Goal: Information Seeking & Learning: Learn about a topic

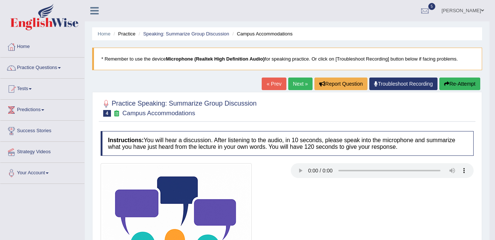
click at [61, 68] on span at bounding box center [59, 67] width 3 height 1
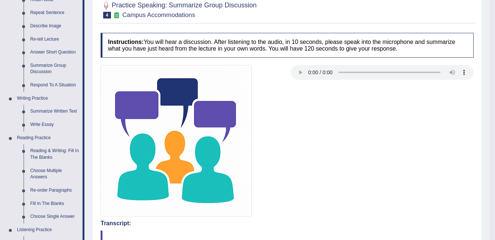
scroll to position [99, 0]
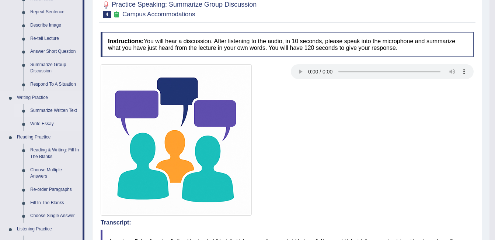
click at [67, 112] on link "Summarize Written Text" at bounding box center [55, 110] width 56 height 13
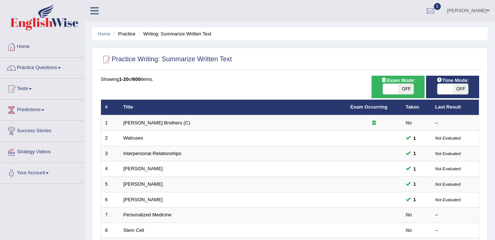
click at [204, 46] on div "Home Practice Writing: Summarize Written Text Practice Writing: Summarize Writt…" at bounding box center [290, 235] width 410 height 470
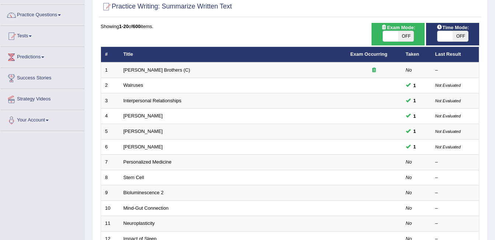
scroll to position [63, 0]
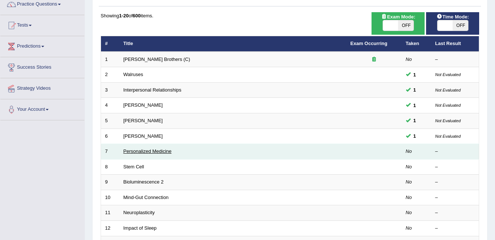
click at [153, 154] on link "Personalized Medicine" at bounding box center [148, 151] width 48 height 6
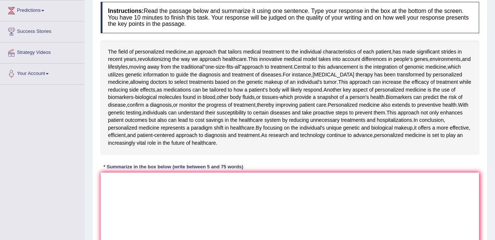
scroll to position [101, 0]
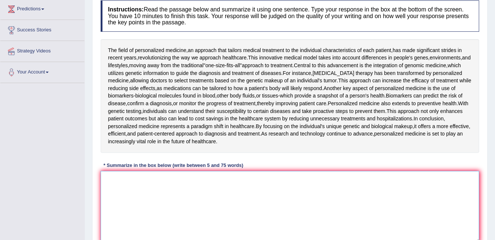
click at [195, 206] on textarea at bounding box center [290, 207] width 379 height 72
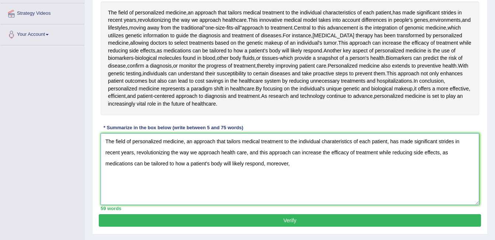
scroll to position [139, 0]
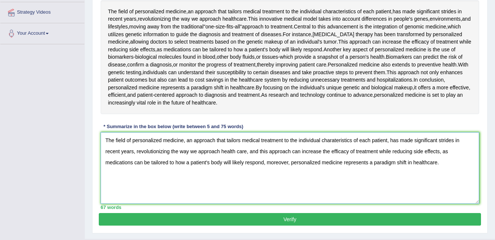
click at [105, 139] on textarea "The field of personalized medicine, an approach that tailors medical treatment …" at bounding box center [290, 168] width 379 height 72
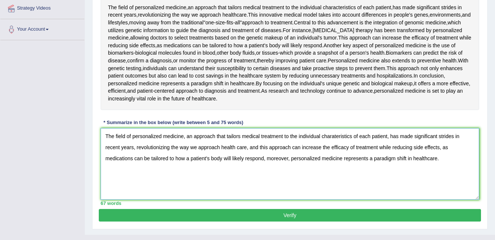
scroll to position [147, 0]
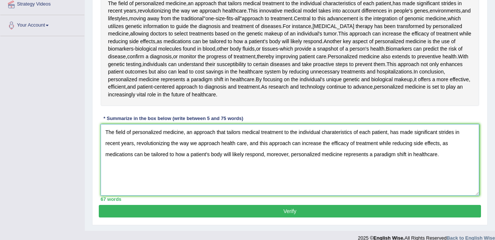
type textarea "The field of personalized medicine, an approach that tailors medical treatment …"
click at [276, 215] on button "Verify" at bounding box center [290, 211] width 382 height 13
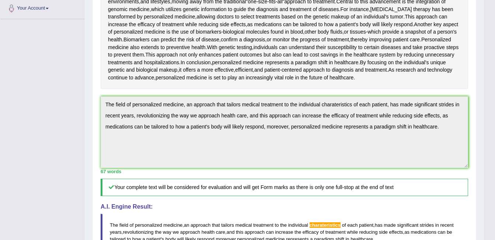
scroll to position [160, 0]
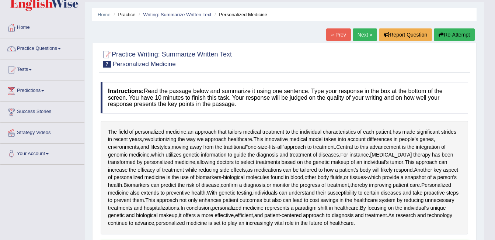
scroll to position [19, 0]
click at [460, 35] on button "Re-Attempt" at bounding box center [454, 35] width 41 height 13
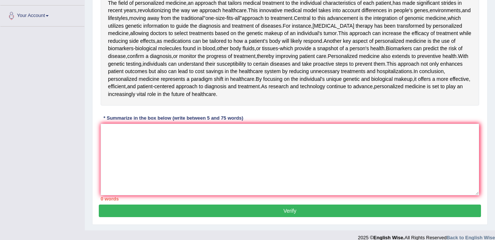
scroll to position [159, 0]
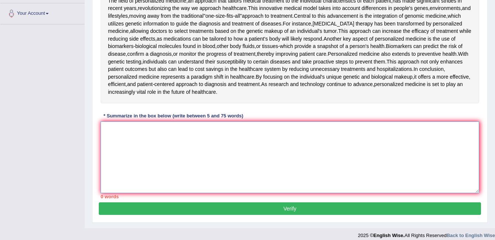
click at [185, 135] on textarea at bounding box center [290, 157] width 379 height 72
paste textarea "he field of personalized medicine, an approach that tailors medical treatment t…"
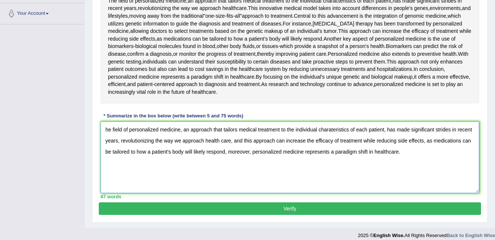
click at [107, 130] on textarea "he field of personalized medicine, an approach that tailors medical treatment t…" at bounding box center [290, 157] width 379 height 72
click at [337, 132] on textarea "The field of personalized medicine, an approach that tailors medical treatment …" at bounding box center [290, 157] width 379 height 72
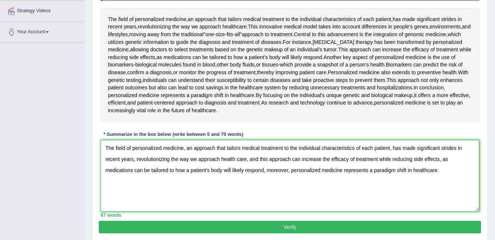
scroll to position [140, 0]
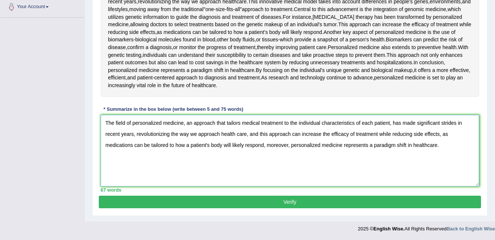
type textarea "The field of personalized medicine, an approach that tailors medical treatment …"
click at [395, 207] on button "Verify" at bounding box center [290, 201] width 382 height 13
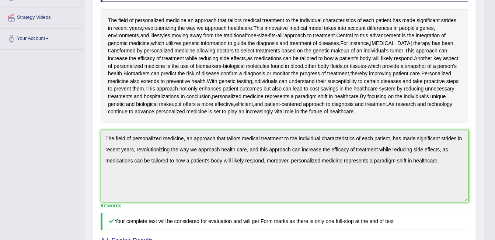
scroll to position [0, 0]
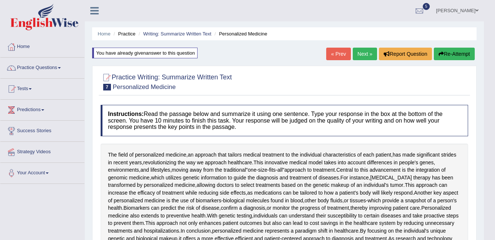
click at [49, 92] on link "Tests" at bounding box center [42, 88] width 84 height 18
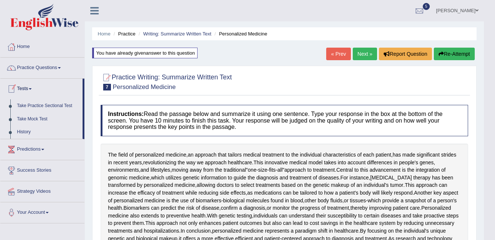
click at [61, 68] on span at bounding box center [59, 67] width 3 height 1
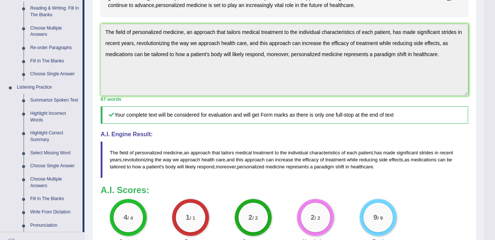
scroll to position [241, 0]
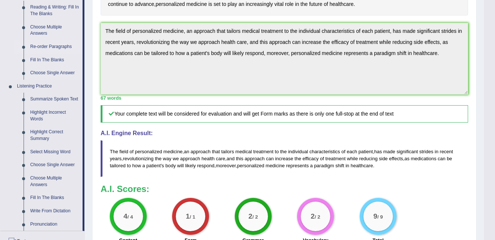
click at [66, 51] on link "Re-order Paragraphs" at bounding box center [55, 46] width 56 height 13
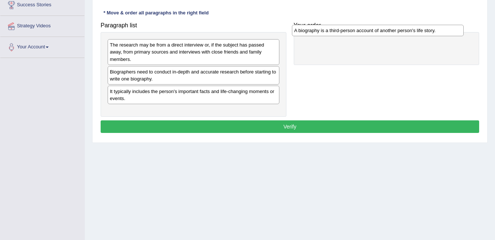
drag, startPoint x: 150, startPoint y: 65, endPoint x: 335, endPoint y: 31, distance: 187.5
click at [335, 31] on div "A biography is a third-person account of another person's life story." at bounding box center [378, 30] width 172 height 11
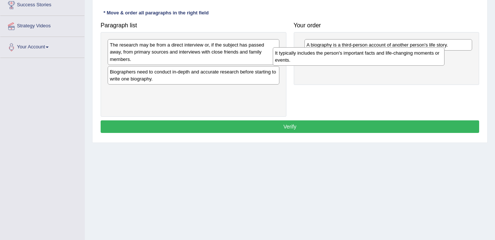
drag, startPoint x: 181, startPoint y: 94, endPoint x: 346, endPoint y: 62, distance: 168.1
click at [346, 62] on div "It typically includes the person's important facts and life-changing moments or…" at bounding box center [359, 56] width 172 height 18
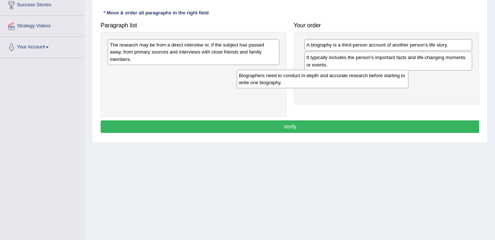
drag, startPoint x: 225, startPoint y: 64, endPoint x: 358, endPoint y: 73, distance: 133.4
click at [358, 73] on div "Biographers need to conduct in-depth and accurate research before starting to w…" at bounding box center [323, 79] width 172 height 18
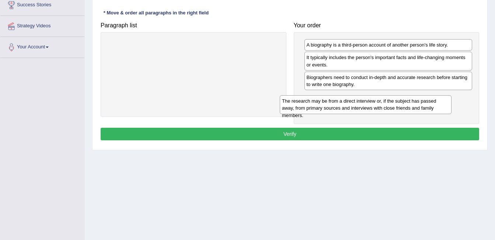
drag, startPoint x: 229, startPoint y: 48, endPoint x: 402, endPoint y: 100, distance: 180.9
click at [402, 100] on div "The research may be from a direct interview or, if the subject has passed away,…" at bounding box center [366, 104] width 172 height 18
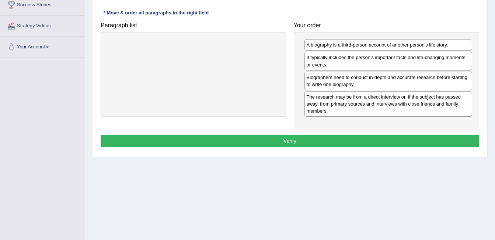
click at [297, 144] on button "Verify" at bounding box center [290, 141] width 379 height 13
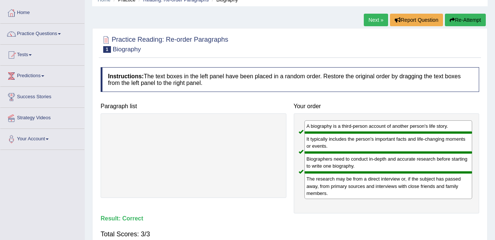
scroll to position [34, 0]
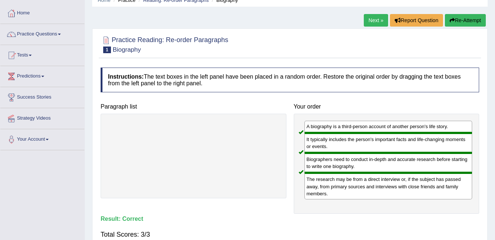
click at [61, 34] on span at bounding box center [59, 34] width 3 height 1
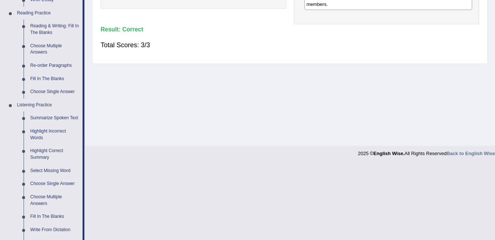
scroll to position [184, 0]
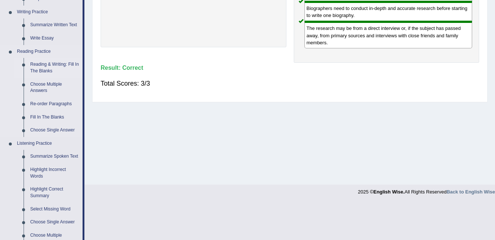
click at [58, 74] on link "Reading & Writing: Fill In The Blanks" at bounding box center [55, 68] width 56 height 20
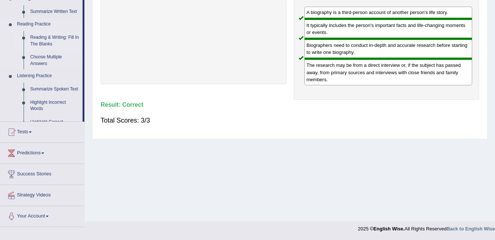
scroll to position [86, 0]
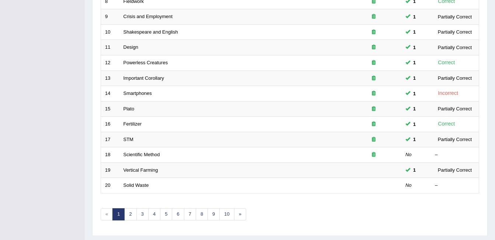
scroll to position [248, 0]
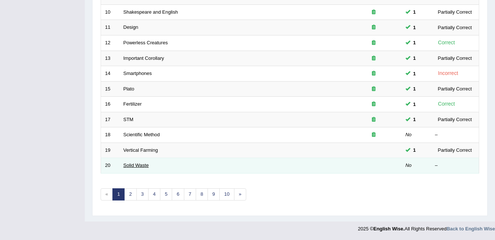
click at [136, 167] on link "Solid Waste" at bounding box center [136, 165] width 25 height 6
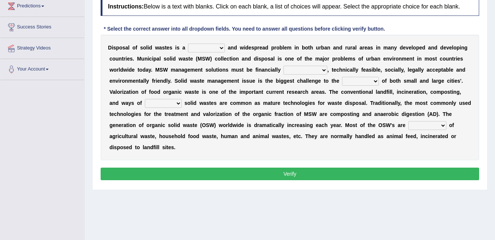
scroll to position [114, 0]
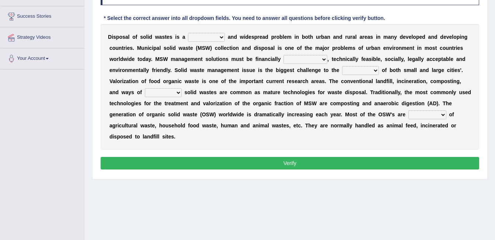
click at [214, 41] on select "slanting stinging stalling shafting" at bounding box center [206, 37] width 37 height 9
select select "stalling"
click at [188, 33] on select "slanting stinging stalling shafting" at bounding box center [206, 37] width 37 height 9
click at [284, 59] on select "unattainable sustainable objectionable treasonable" at bounding box center [306, 59] width 44 height 9
select select "unattainable"
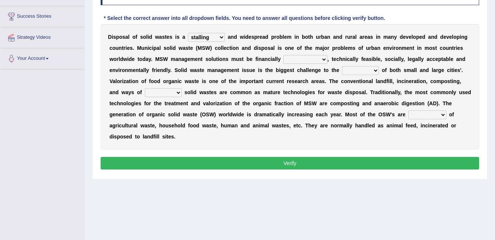
click at [284, 55] on select "unattainable sustainable objectionable treasonable" at bounding box center [306, 59] width 44 height 9
click at [379, 70] on b at bounding box center [380, 70] width 3 height 6
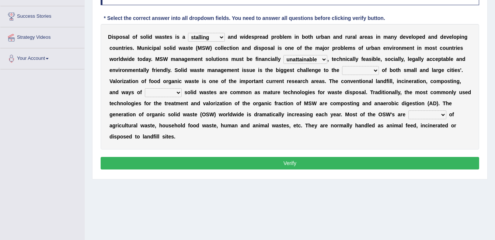
click at [342, 72] on select "plants culture authorities history" at bounding box center [360, 70] width 37 height 9
select select "history"
click at [342, 66] on select "plants culture authorities history" at bounding box center [360, 70] width 37 height 9
click at [185, 89] on b at bounding box center [183, 92] width 3 height 6
click at [182, 88] on select "reserving preserving deserving handling" at bounding box center [163, 92] width 37 height 9
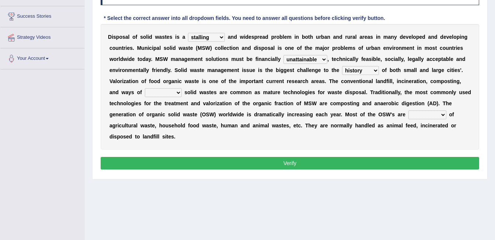
select select "preserving"
click at [182, 88] on select "reserving preserving deserving handling" at bounding box center [163, 92] width 37 height 9
click at [446, 114] on b at bounding box center [447, 114] width 3 height 6
click at [446, 117] on b at bounding box center [447, 114] width 3 height 6
click at [408, 118] on select "composed disposed composing disposing" at bounding box center [427, 114] width 38 height 9
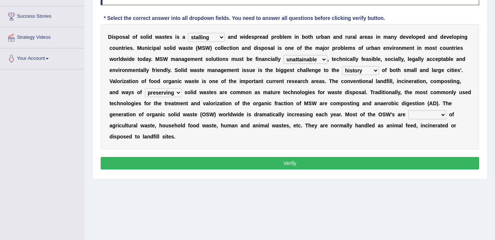
select select "composing"
click at [408, 110] on select "composed disposed composing disposing" at bounding box center [427, 114] width 38 height 9
click at [302, 157] on button "Verify" at bounding box center [290, 163] width 379 height 13
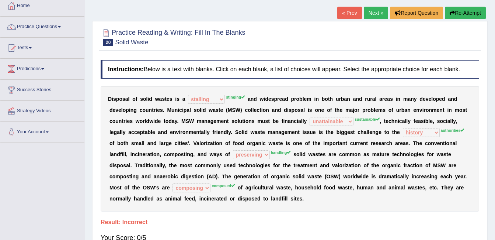
scroll to position [19, 0]
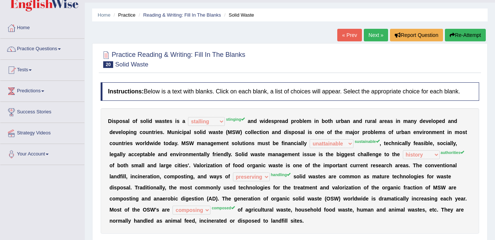
click at [61, 49] on span at bounding box center [59, 48] width 3 height 1
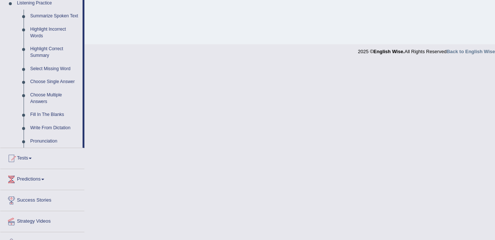
scroll to position [325, 0]
click at [62, 131] on link "Write From Dictation" at bounding box center [55, 127] width 56 height 13
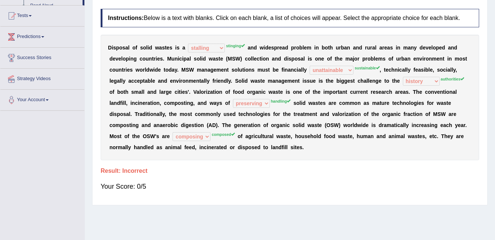
scroll to position [138, 0]
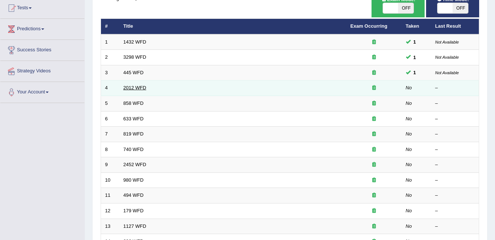
click at [135, 88] on link "2012 WFD" at bounding box center [135, 88] width 23 height 6
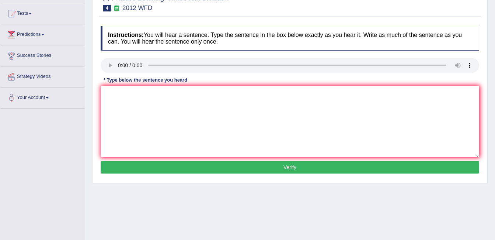
scroll to position [76, 0]
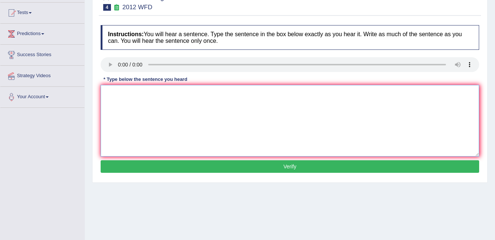
click at [158, 105] on textarea at bounding box center [290, 121] width 379 height 72
type textarea "There is a great deal of debate on this topic."
click at [291, 170] on button "Verify" at bounding box center [290, 166] width 379 height 13
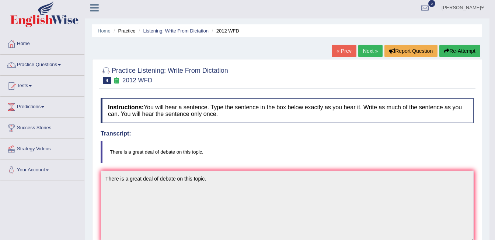
scroll to position [0, 0]
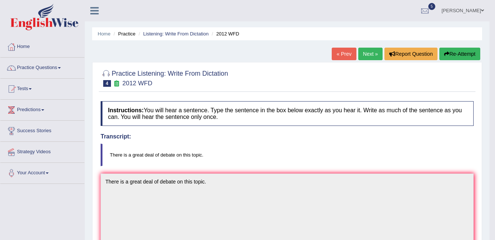
click at [369, 51] on link "Next »" at bounding box center [370, 54] width 24 height 13
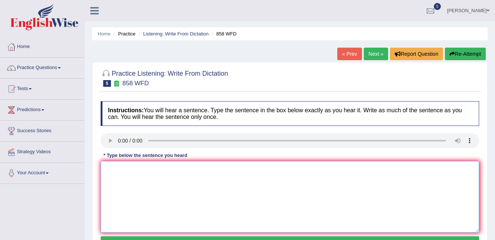
click at [224, 182] on textarea at bounding box center [290, 197] width 379 height 72
type textarea "The year when the ship of artifacts was were wrecked interested historians."
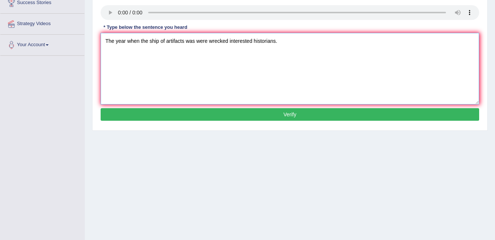
scroll to position [139, 0]
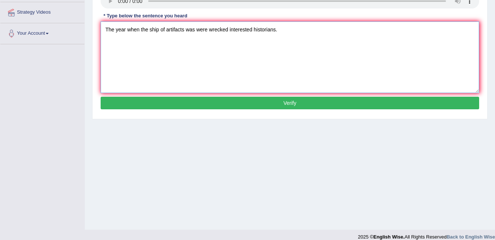
type textarea "The year when the ship of artifacts was were wrecked interested historians."
click at [287, 99] on button "Verify" at bounding box center [290, 103] width 379 height 13
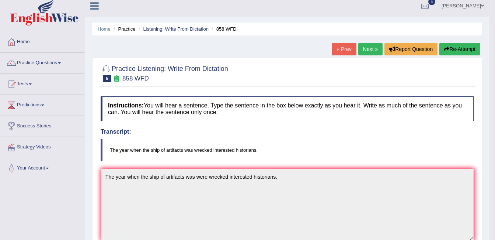
scroll to position [4, 0]
click at [367, 51] on link "Next »" at bounding box center [370, 49] width 24 height 13
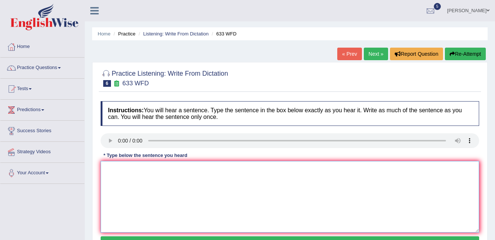
click at [178, 181] on textarea at bounding box center [290, 197] width 379 height 72
type textarea "Research shows that exercising makes us feel better."
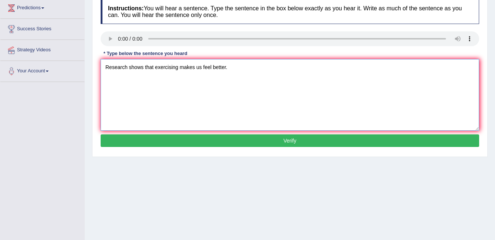
scroll to position [122, 0]
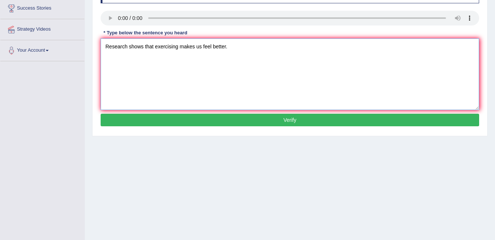
type textarea "Research shows that exercising makes us feel better."
click at [301, 125] on button "Verify" at bounding box center [290, 120] width 379 height 13
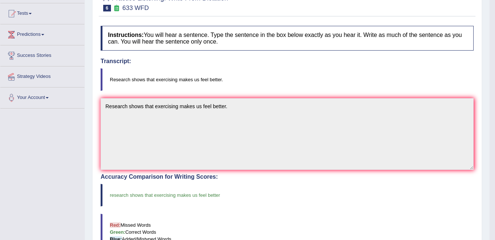
scroll to position [48, 0]
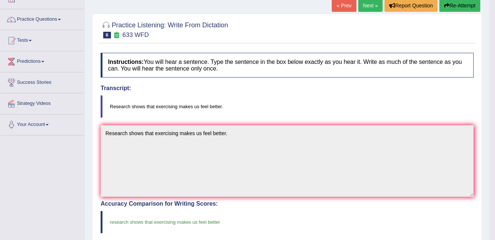
click at [367, 6] on link "Next »" at bounding box center [370, 5] width 24 height 13
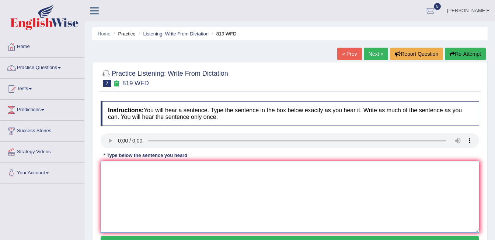
click at [194, 173] on textarea at bounding box center [290, 197] width 379 height 72
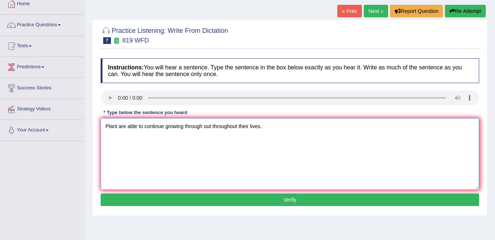
scroll to position [77, 0]
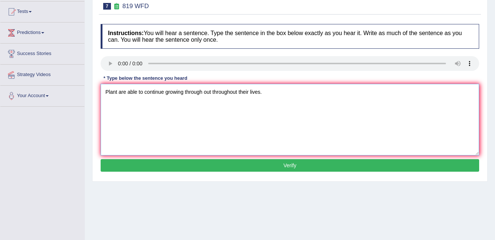
type textarea "Plant are able to continue growing through out throughout their lives."
click at [292, 166] on button "Verify" at bounding box center [290, 165] width 379 height 13
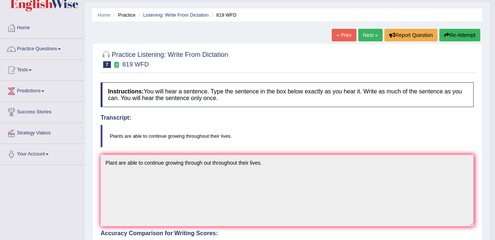
scroll to position [17, 0]
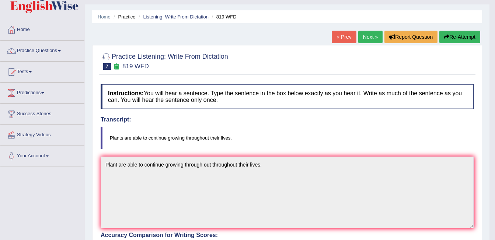
click at [368, 39] on link "Next »" at bounding box center [370, 37] width 24 height 13
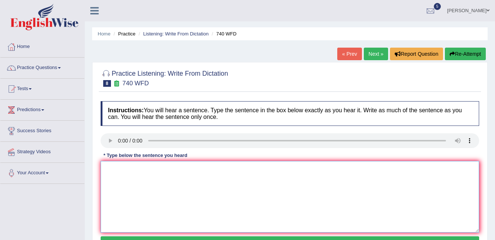
click at [152, 169] on textarea at bounding box center [290, 197] width 379 height 72
type textarea "A series of observation observations was were carried out in the classroom clas…"
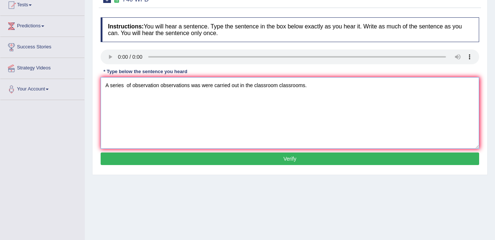
scroll to position [91, 0]
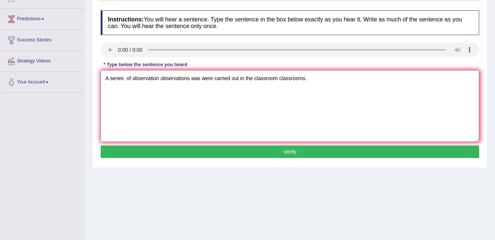
type textarea "A series of observation observations was were carried out in the classroom clas…"
click at [324, 157] on button "Verify" at bounding box center [290, 151] width 379 height 13
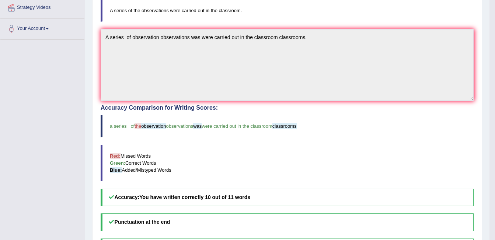
scroll to position [0, 0]
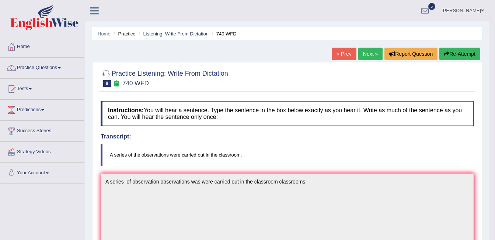
click at [446, 144] on blockquote "A series of the observations were carried out in the classroom." at bounding box center [287, 154] width 373 height 22
click at [369, 52] on link "Next »" at bounding box center [370, 54] width 24 height 13
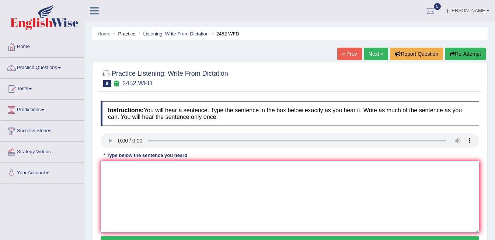
click at [127, 184] on textarea at bounding box center [290, 197] width 379 height 72
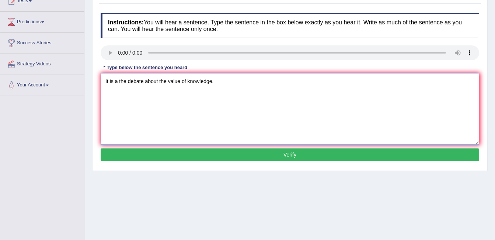
scroll to position [91, 0]
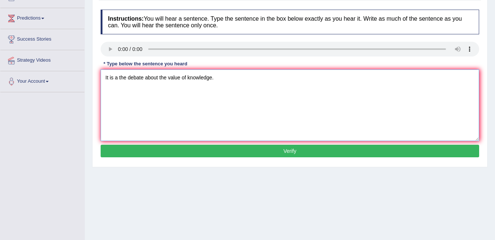
type textarea "It is a the debate about the value of knowledge."
click at [272, 151] on button "Verify" at bounding box center [290, 151] width 379 height 13
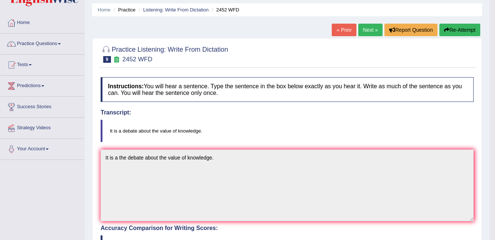
scroll to position [11, 0]
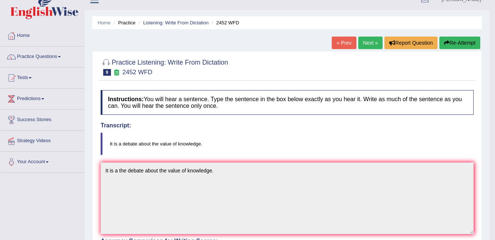
click at [369, 43] on link "Next »" at bounding box center [370, 42] width 24 height 13
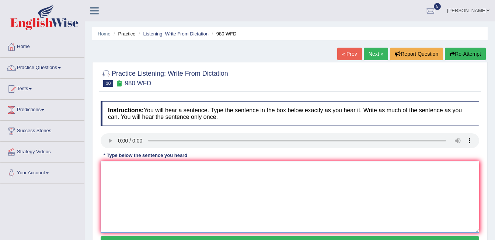
click at [155, 181] on textarea at bounding box center [290, 197] width 379 height 72
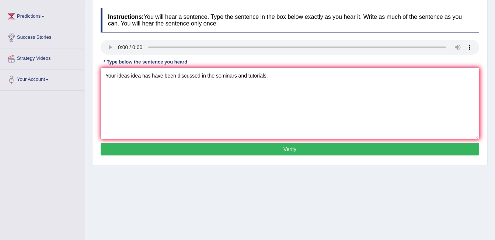
scroll to position [96, 0]
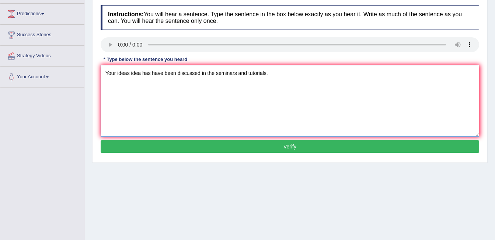
type textarea "Your ideas idea has have been discussed in the seminars and tutorials."
click at [281, 150] on button "Verify" at bounding box center [290, 146] width 379 height 13
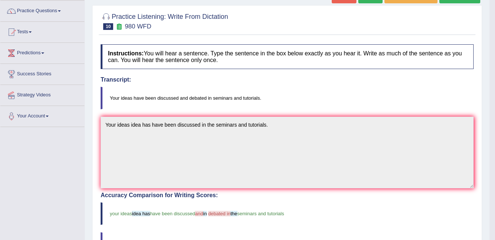
scroll to position [39, 0]
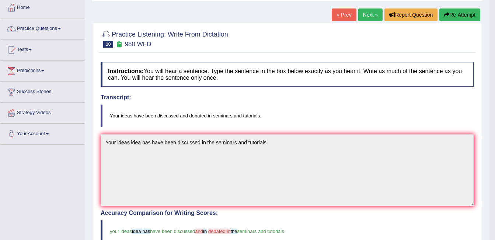
click at [463, 13] on button "Re-Attempt" at bounding box center [459, 14] width 41 height 13
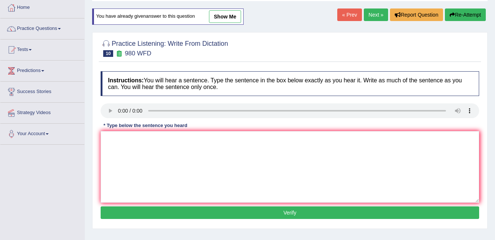
scroll to position [39, 0]
click at [381, 10] on link "Next »" at bounding box center [376, 14] width 24 height 13
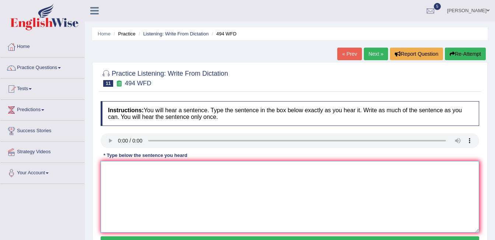
click at [164, 182] on textarea at bounding box center [290, 197] width 379 height 72
type textarea "The vocabulary that is pecuiliar peculiar is specific in the this field is call…"
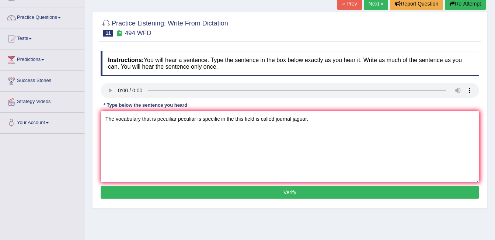
scroll to position [57, 0]
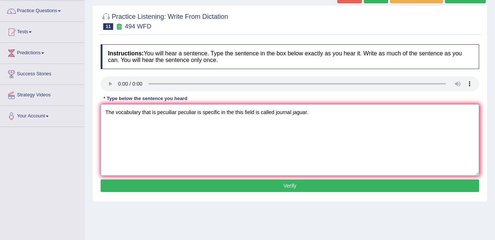
type textarea "The vocabulary that is pecuiliar peculiar is specific in the this field is call…"
click at [301, 188] on button "Verify" at bounding box center [290, 185] width 379 height 13
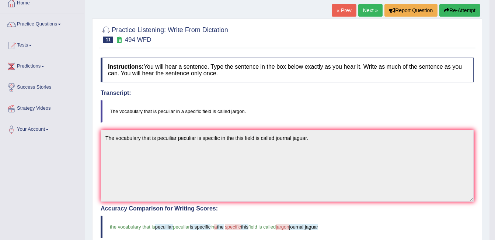
scroll to position [29, 0]
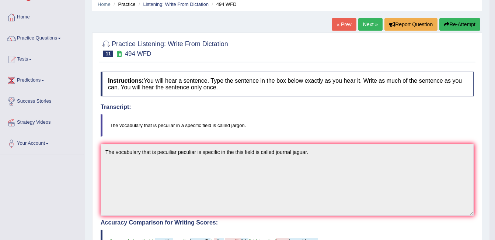
click at [63, 50] on link "Tests" at bounding box center [42, 58] width 84 height 18
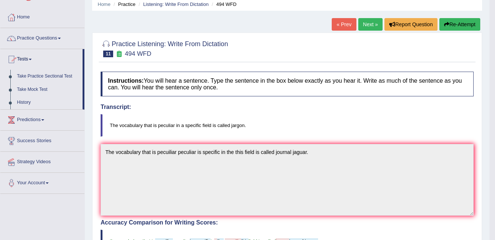
click at [61, 38] on span at bounding box center [59, 38] width 3 height 1
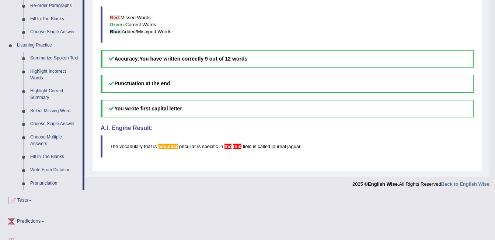
scroll to position [290, 0]
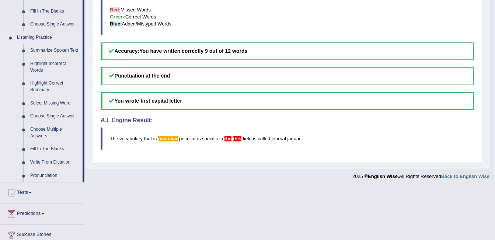
click at [60, 51] on link "Summarize Spoken Text" at bounding box center [55, 50] width 56 height 13
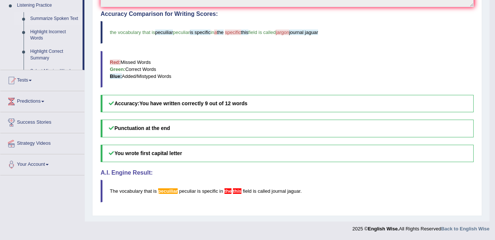
scroll to position [238, 0]
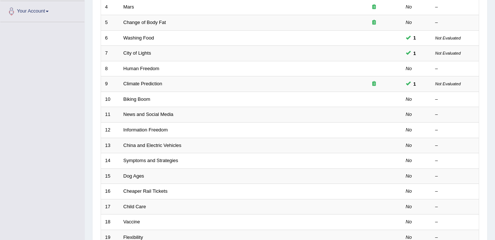
scroll to position [178, 0]
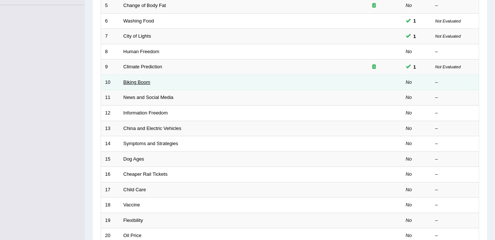
click at [132, 81] on link "Biking Boom" at bounding box center [137, 82] width 27 height 6
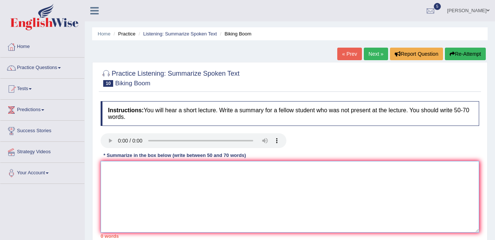
click at [209, 174] on textarea at bounding box center [290, 197] width 379 height 72
click at [170, 165] on textarea at bounding box center [290, 197] width 379 height 72
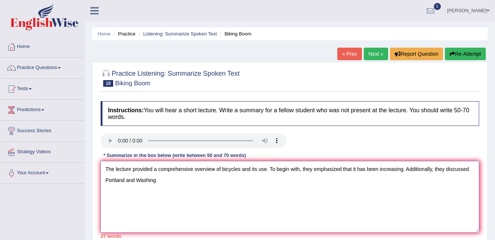
click at [175, 181] on textarea "The lecture provided a comprehensive overview of bicycles and its use. To begin…" at bounding box center [290, 197] width 379 height 72
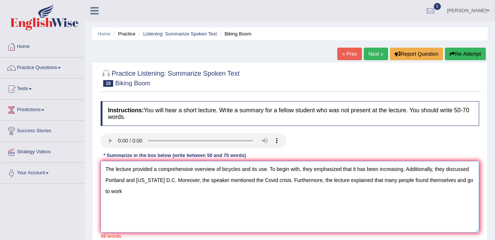
click at [465, 181] on textarea "The lecture provided a comprehensive overview of bicycles and its use. To begin…" at bounding box center [290, 197] width 379 height 72
click at [139, 192] on textarea "The lecture provided a comprehensive overview of bicycles and its use. To begin…" at bounding box center [290, 197] width 379 height 72
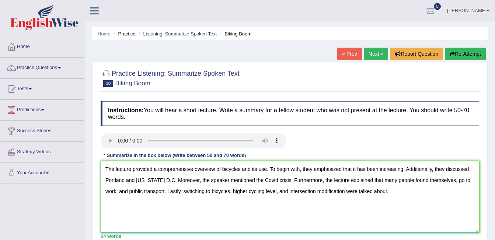
click at [112, 166] on textarea "The lecture provided a comprehensive overview of bicycles and its use. To begin…" at bounding box center [290, 197] width 379 height 72
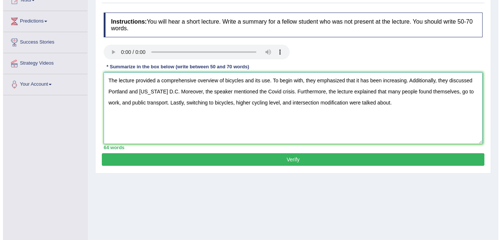
scroll to position [90, 0]
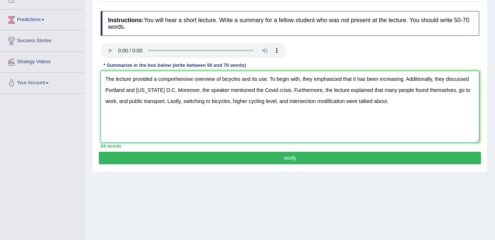
type textarea "The lecture provided a comprehensive overview of bicycles and its use. To begin…"
click at [297, 161] on button "Verify" at bounding box center [290, 158] width 382 height 13
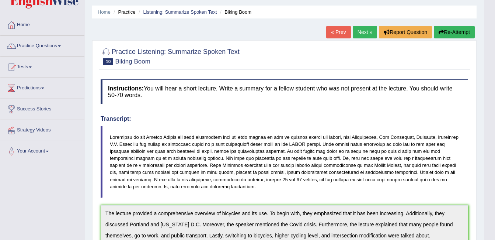
scroll to position [0, 0]
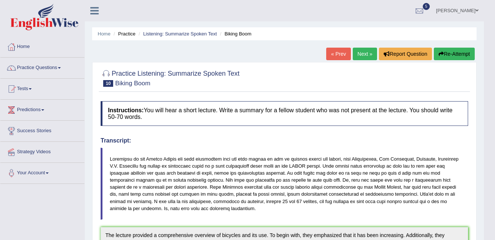
click at [295, 155] on blockquote at bounding box center [285, 183] width 368 height 72
click at [61, 68] on span at bounding box center [59, 67] width 3 height 1
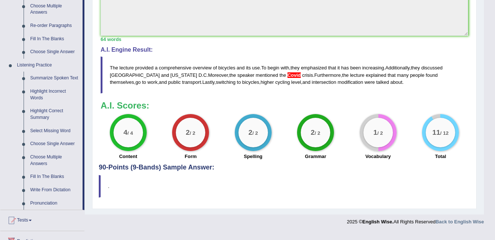
scroll to position [263, 0]
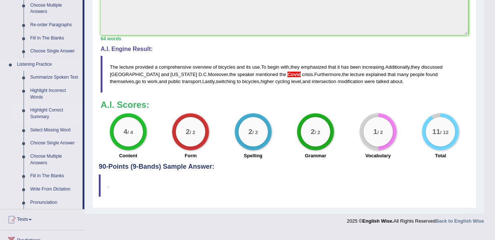
click at [55, 113] on link "Highlight Correct Summary" at bounding box center [55, 114] width 56 height 20
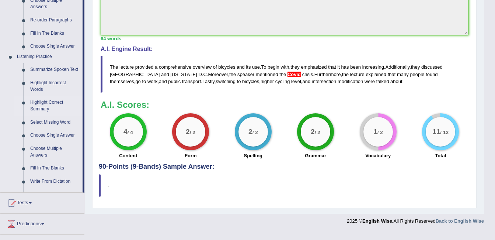
scroll to position [211, 0]
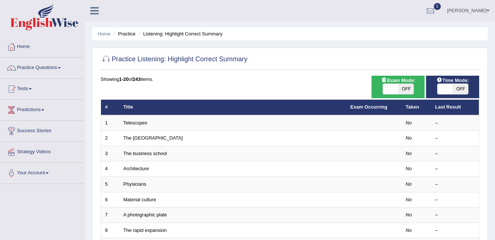
click at [61, 68] on span at bounding box center [59, 67] width 3 height 1
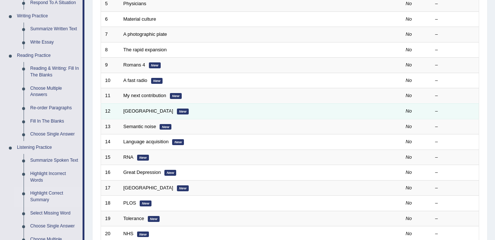
click at [238, 105] on td "Slovenia New" at bounding box center [232, 110] width 227 height 15
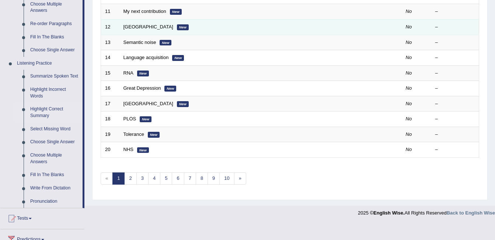
scroll to position [267, 0]
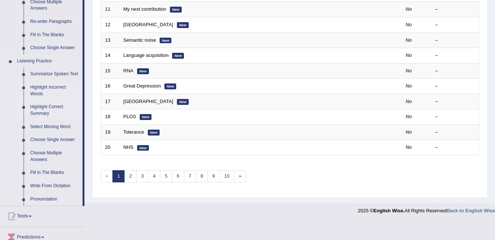
click at [45, 88] on link "Highlight Incorrect Words" at bounding box center [55, 91] width 56 height 20
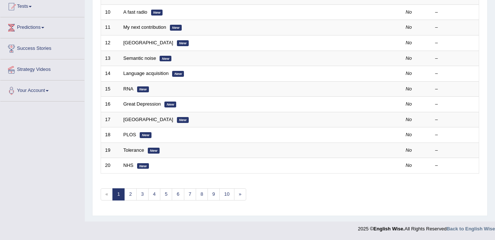
scroll to position [188, 0]
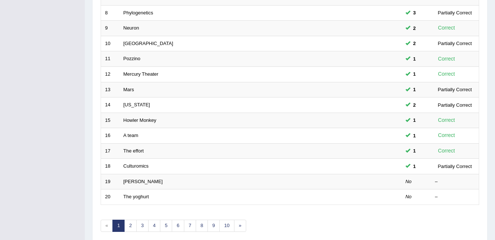
scroll to position [248, 0]
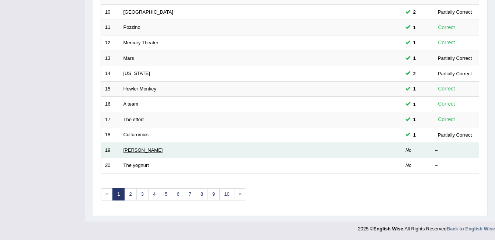
click at [130, 151] on link "[PERSON_NAME]" at bounding box center [143, 150] width 39 height 6
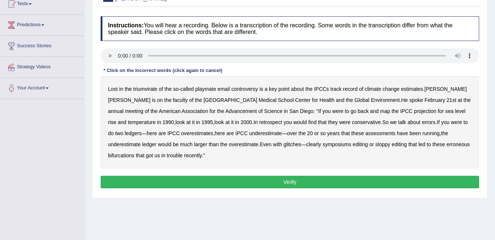
scroll to position [87, 0]
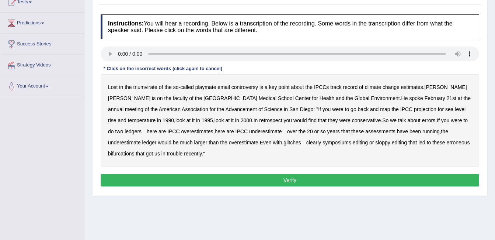
click at [146, 88] on b "triumvirate" at bounding box center [145, 87] width 24 height 6
click at [202, 88] on b "playmate" at bounding box center [205, 87] width 21 height 6
click at [323, 142] on b "symposiums" at bounding box center [337, 142] width 29 height 6
click at [135, 150] on b "bifurcations" at bounding box center [121, 153] width 27 height 6
click at [408, 182] on button "Verify" at bounding box center [290, 180] width 379 height 13
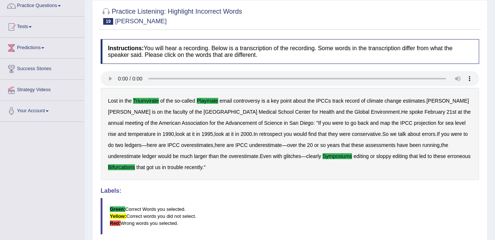
scroll to position [26, 0]
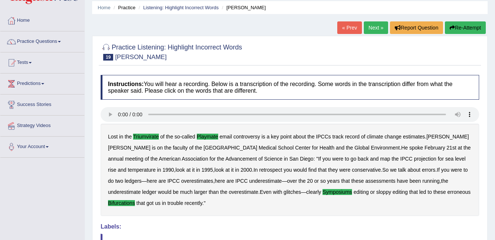
click at [372, 30] on link "Next »" at bounding box center [376, 27] width 24 height 13
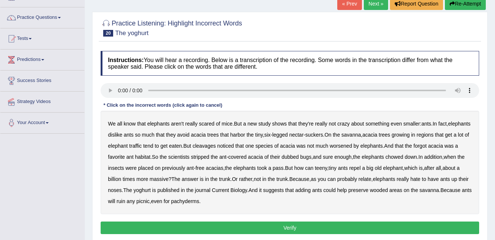
scroll to position [52, 0]
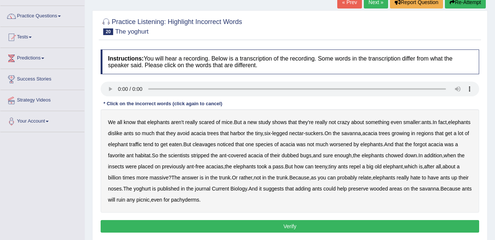
click at [216, 147] on b "cleavages" at bounding box center [203, 144] width 23 height 6
click at [352, 146] on b "worsened" at bounding box center [341, 144] width 22 height 6
click at [427, 145] on b "forgot" at bounding box center [420, 144] width 13 height 6
click at [299, 157] on b "dubbed" at bounding box center [290, 155] width 17 height 6
click at [151, 189] on b "yoghurt" at bounding box center [141, 188] width 17 height 6
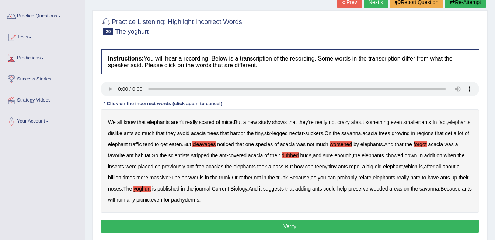
click at [293, 227] on button "Verify" at bounding box center [290, 226] width 379 height 13
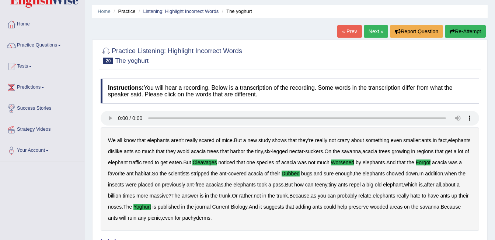
scroll to position [0, 0]
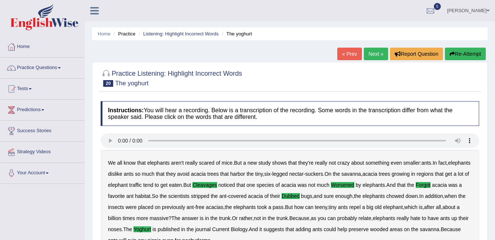
click at [61, 68] on span at bounding box center [59, 67] width 3 height 1
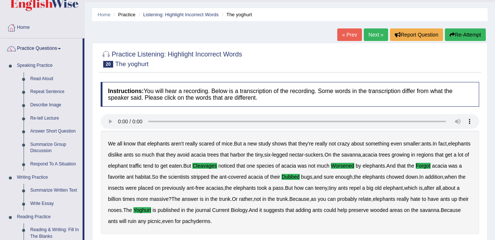
scroll to position [19, 0]
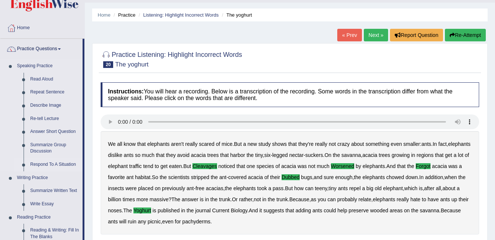
click at [52, 166] on link "Respond To A Situation" at bounding box center [55, 164] width 56 height 13
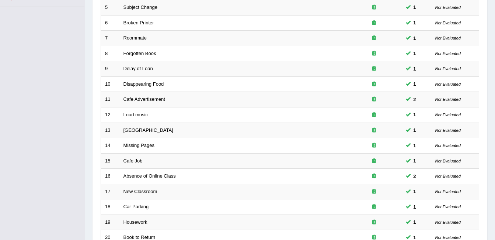
scroll to position [248, 0]
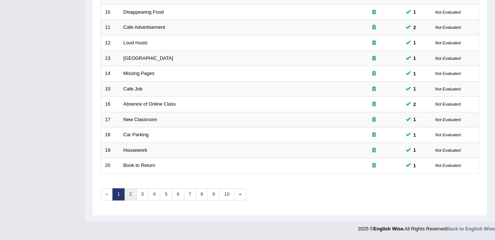
click at [129, 195] on link "2" at bounding box center [130, 194] width 12 height 12
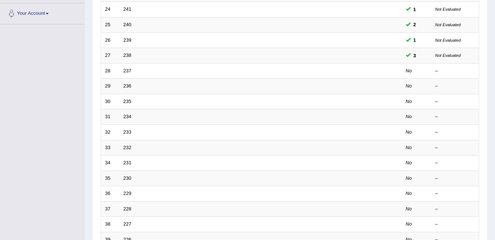
scroll to position [168, 0]
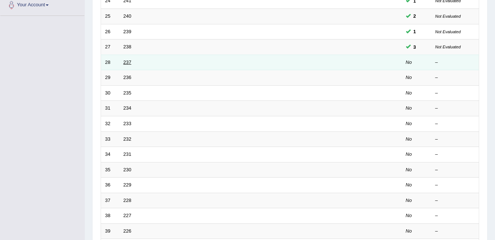
click at [127, 63] on link "237" at bounding box center [128, 62] width 8 height 6
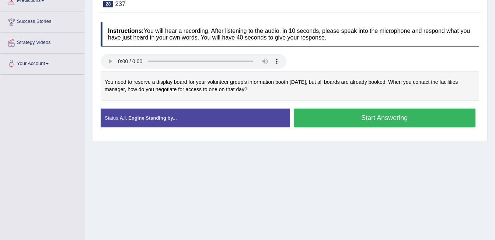
scroll to position [112, 0]
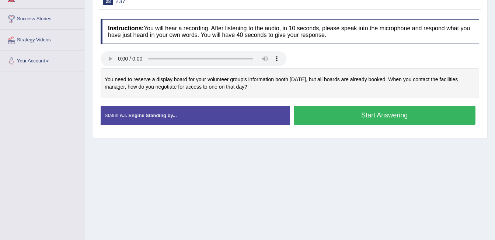
click at [360, 121] on button "Start Answering" at bounding box center [385, 115] width 182 height 19
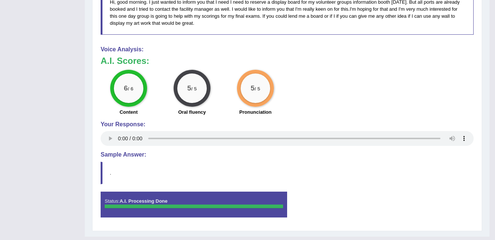
scroll to position [299, 0]
